Goal: Task Accomplishment & Management: Complete application form

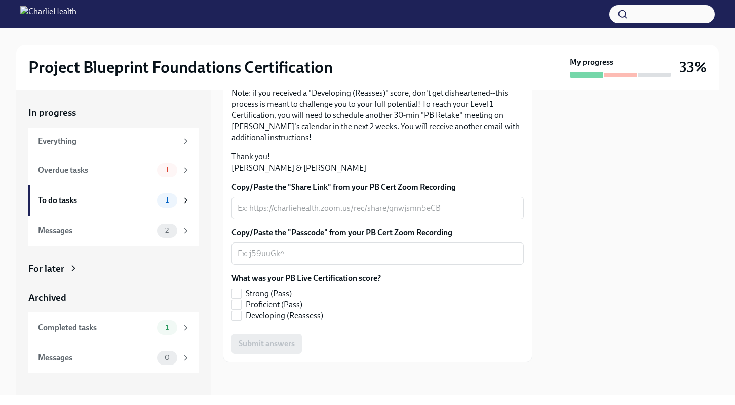
scroll to position [256, 0]
click at [266, 206] on textarea "Copy/Paste the "Share Link" from your PB Cert Zoom Recording" at bounding box center [378, 208] width 280 height 12
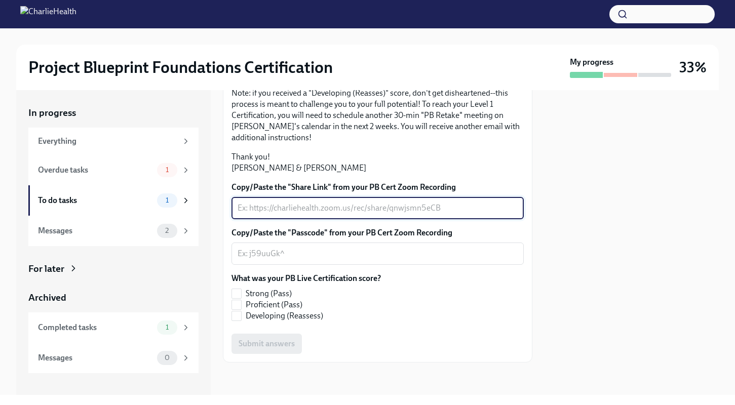
paste textarea "[URL][DOMAIN_NAME]"
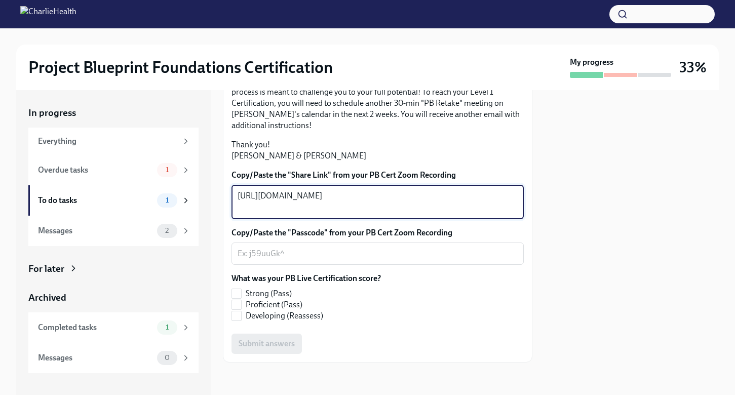
type textarea "[URL][DOMAIN_NAME]"
click at [258, 260] on textarea "Copy/Paste the "Passcode" from your PB Cert Zoom Recording" at bounding box center [378, 254] width 280 height 12
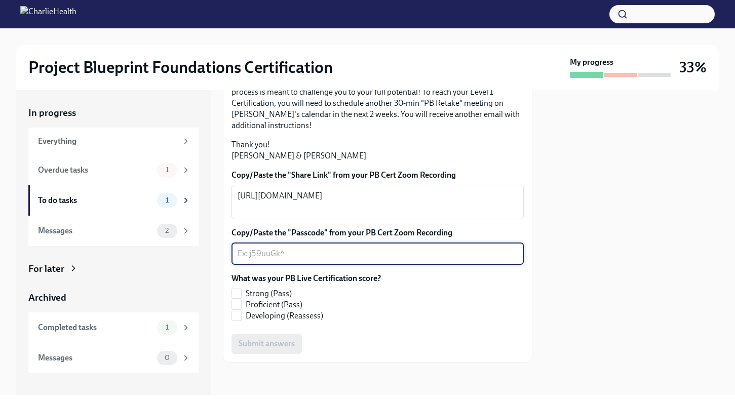
paste textarea "9ztVq#B2"
type textarea "9ztVq#B2"
click at [241, 298] on input "Strong (Pass)" at bounding box center [236, 293] width 9 height 9
checkbox input "true"
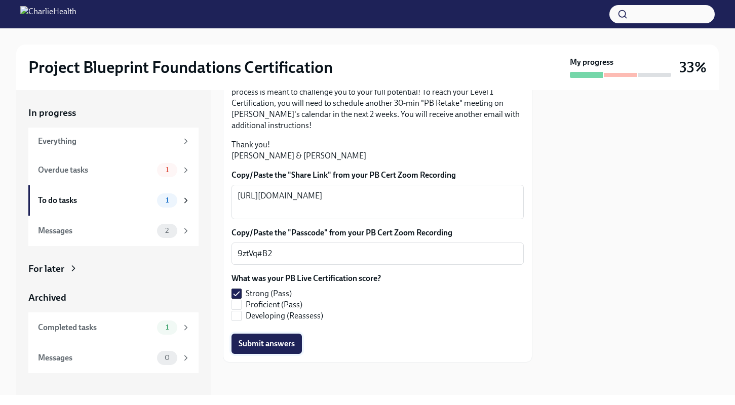
click at [262, 349] on span "Submit answers" at bounding box center [267, 344] width 56 height 10
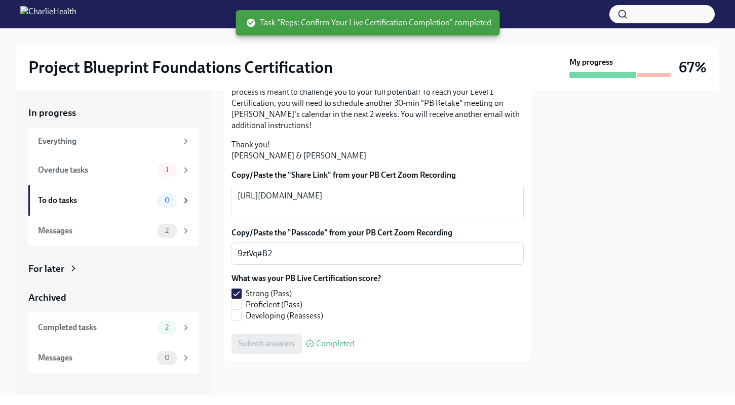
scroll to position [268, 0]
click at [94, 166] on div "Overdue tasks" at bounding box center [95, 170] width 115 height 11
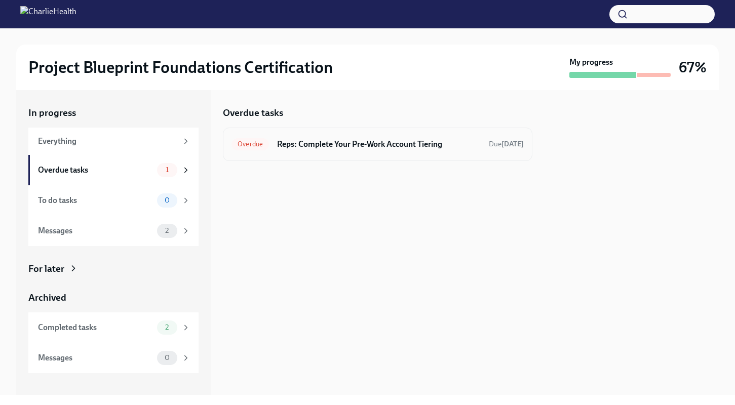
click at [366, 142] on h6 "Reps: Complete Your Pre-Work Account Tiering" at bounding box center [379, 144] width 204 height 11
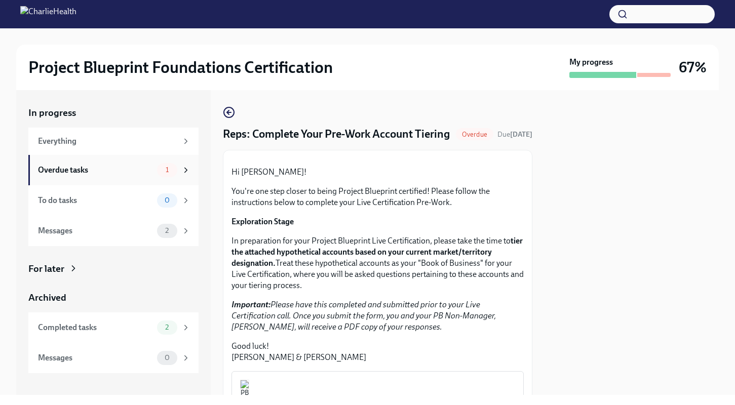
click at [100, 171] on div "Overdue tasks" at bounding box center [95, 170] width 115 height 11
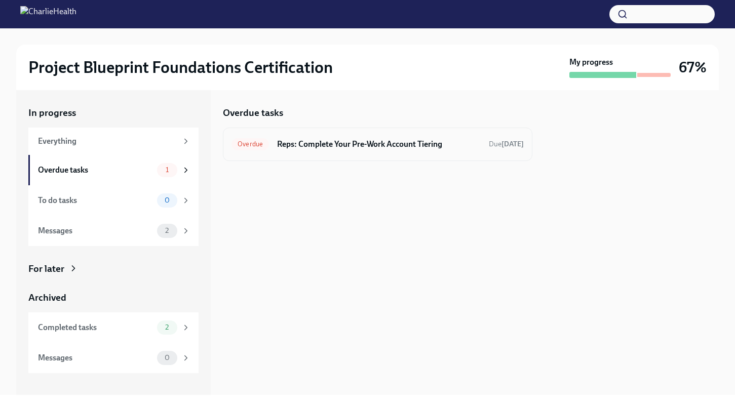
click at [263, 141] on span "Overdue" at bounding box center [249, 144] width 37 height 8
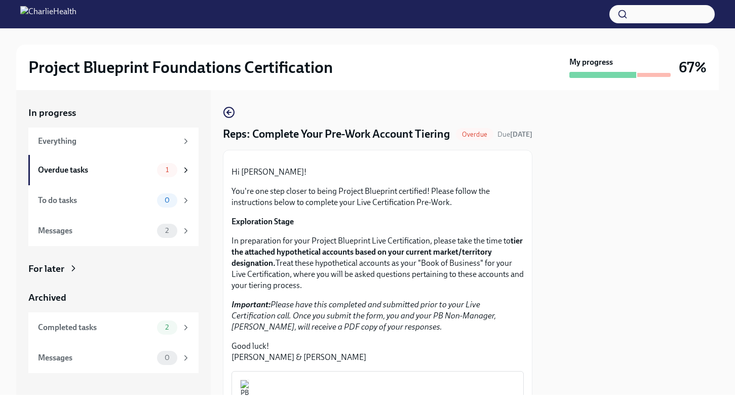
scroll to position [237, 0]
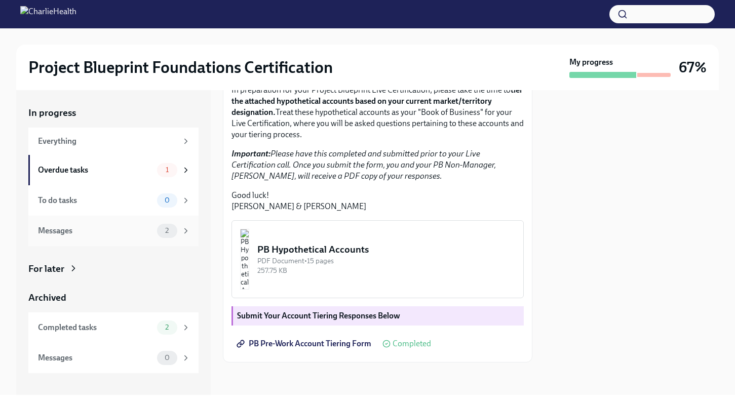
click at [86, 232] on div "Messages" at bounding box center [95, 230] width 115 height 11
